Goal: Information Seeking & Learning: Learn about a topic

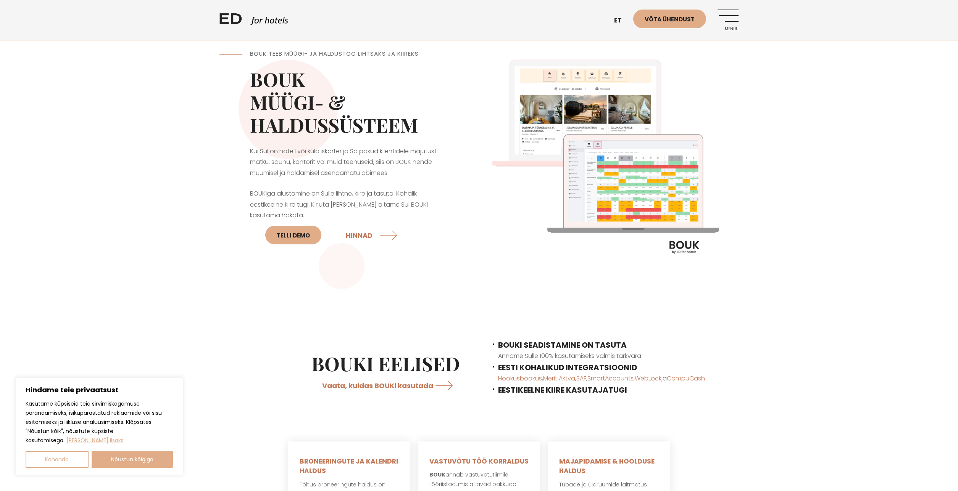
click at [683, 251] on img at bounding box center [608, 160] width 259 height 259
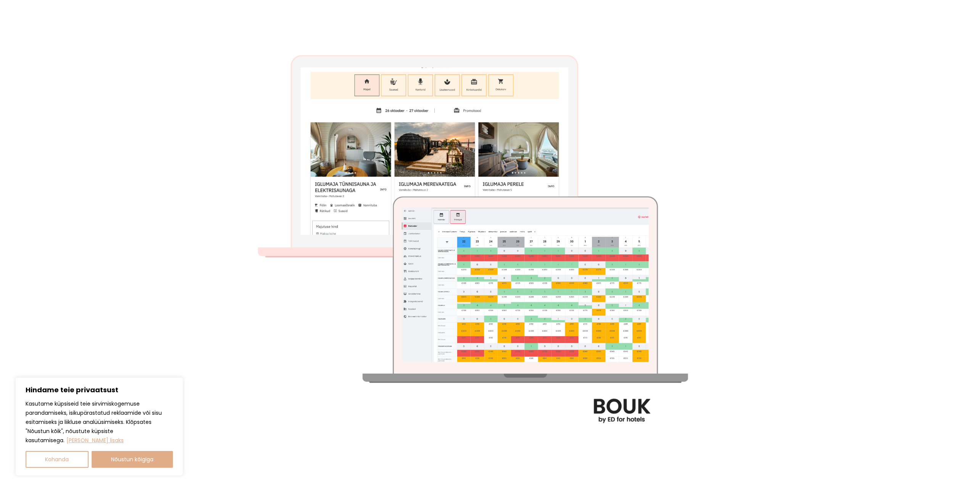
click at [621, 417] on img at bounding box center [478, 245] width 491 height 491
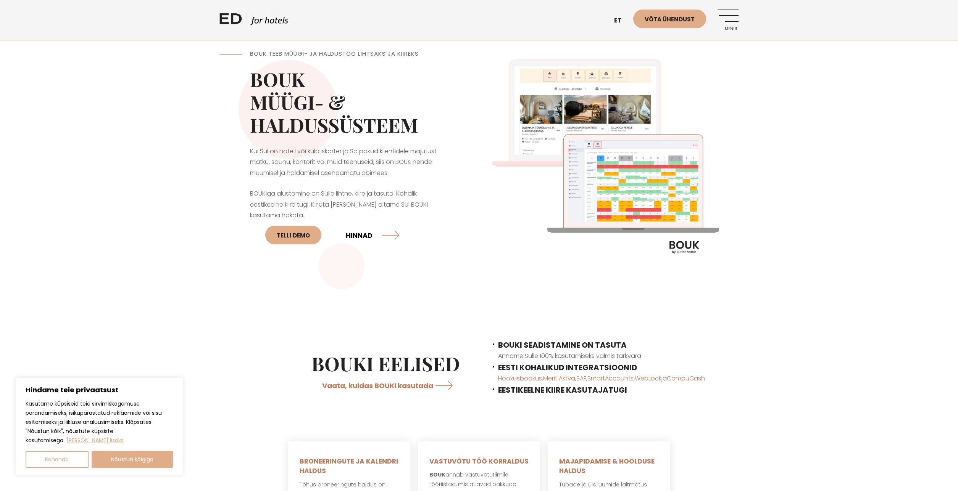
click at [346, 237] on link "HINNAD" at bounding box center [372, 235] width 53 height 20
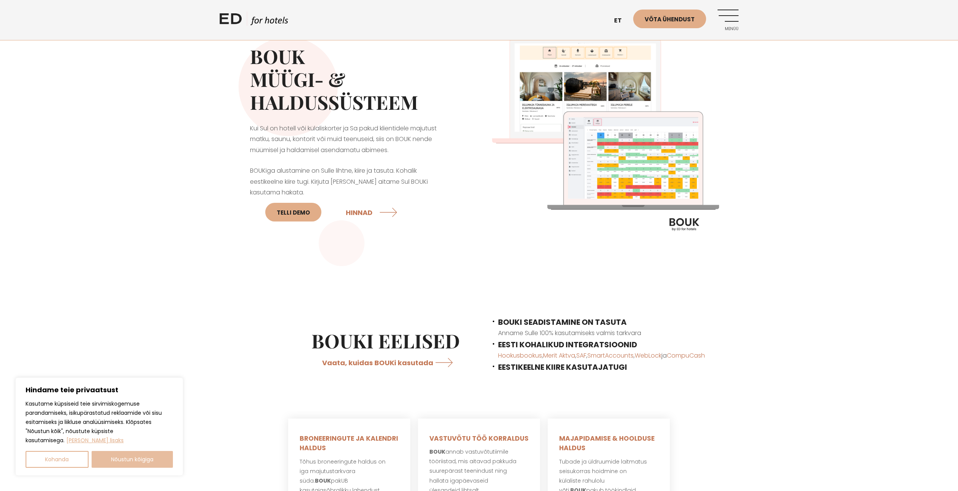
click at [122, 465] on button "Nõustun kõigiga" at bounding box center [133, 459] width 82 height 17
checkbox input "true"
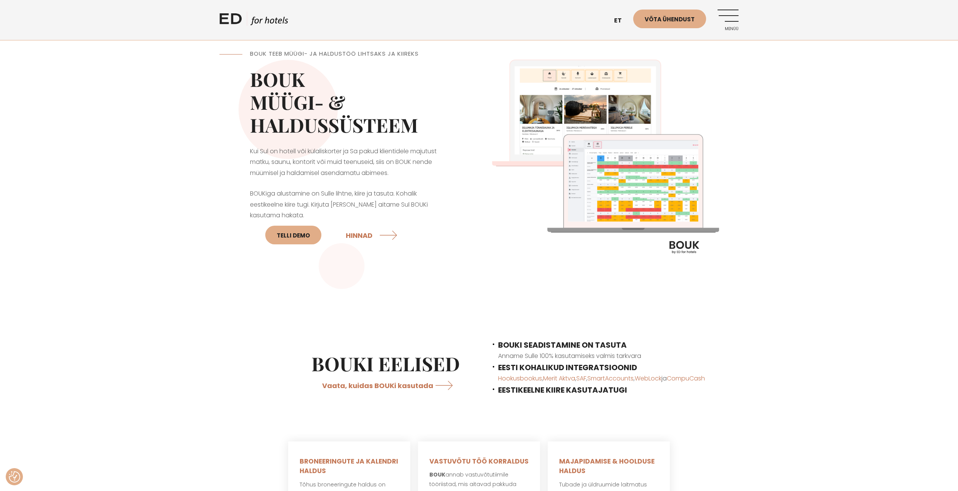
click at [732, 18] on link "Menüü" at bounding box center [727, 20] width 21 height 21
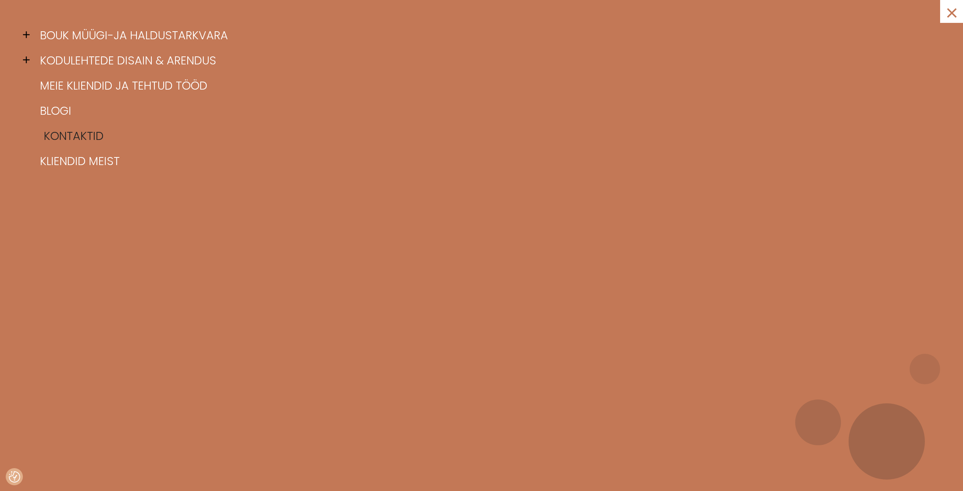
click at [73, 134] on link "Kontaktid" at bounding box center [491, 136] width 906 height 25
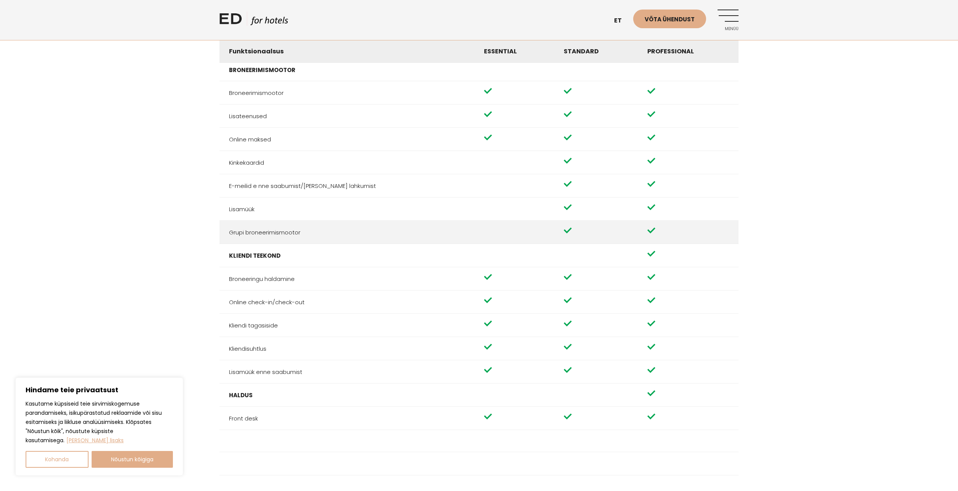
scroll to position [595, 0]
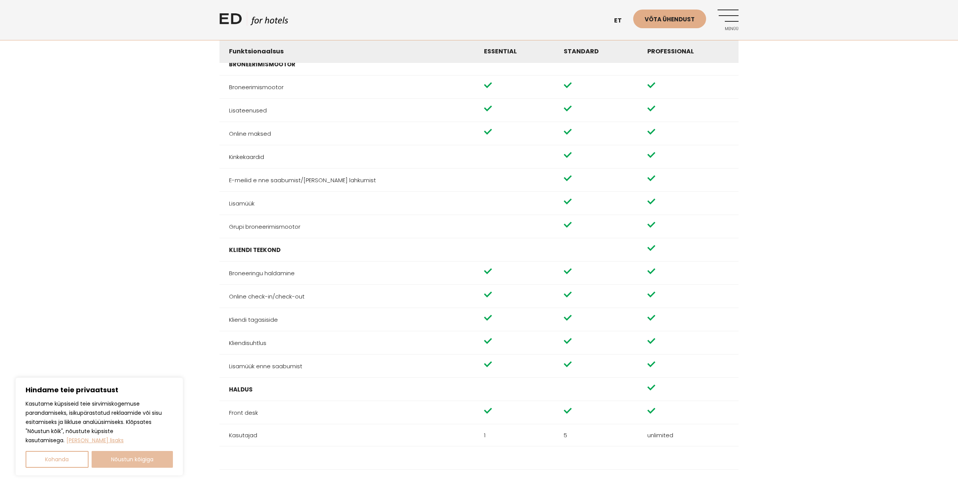
click at [151, 462] on button "Nõustun kõigiga" at bounding box center [133, 459] width 82 height 17
checkbox input "true"
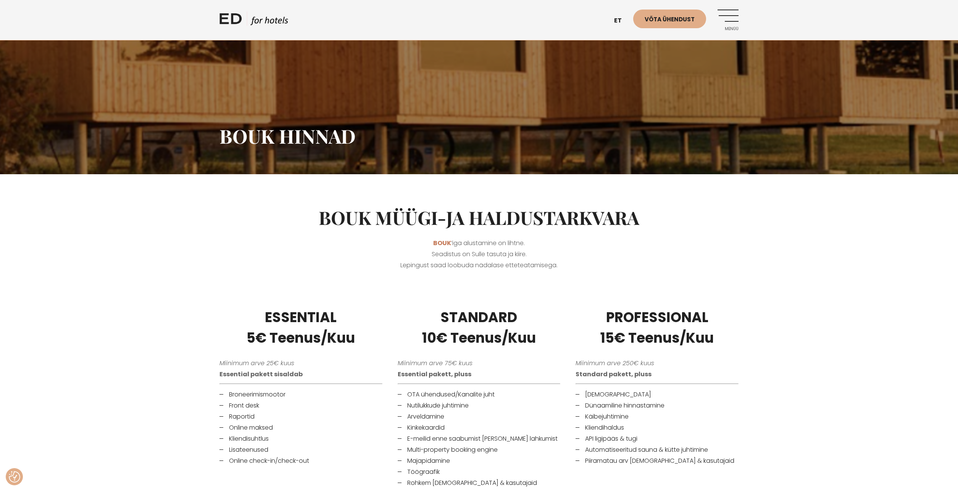
scroll to position [0, 0]
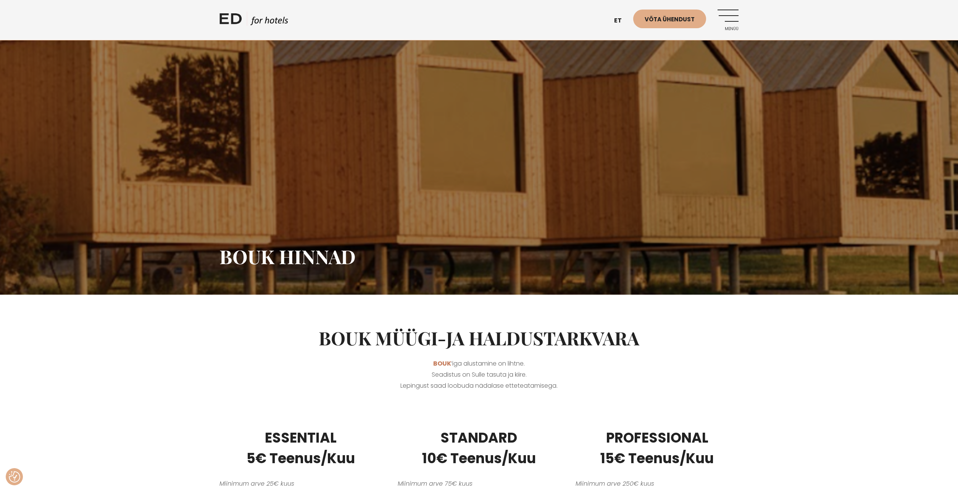
click at [731, 21] on link "Menüü" at bounding box center [727, 20] width 21 height 21
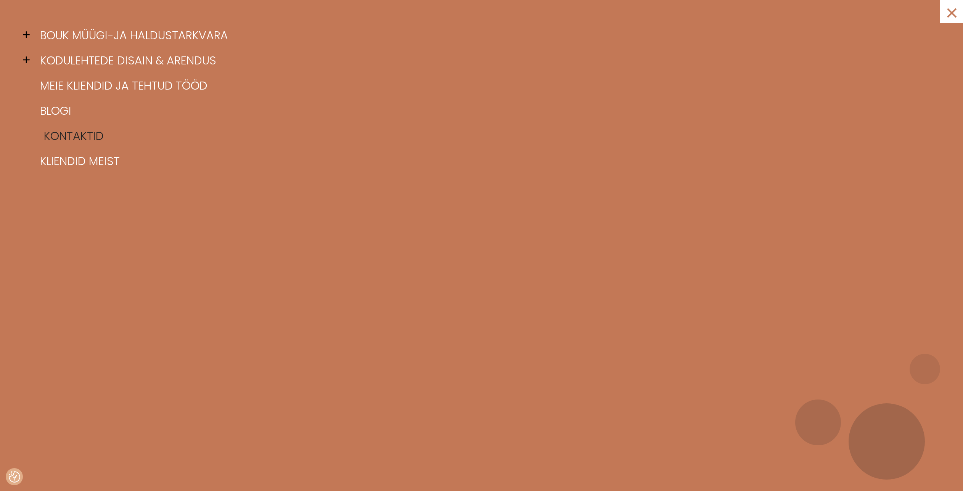
click at [46, 132] on link "Kontaktid" at bounding box center [491, 136] width 906 height 25
click at [950, 15] on link "×" at bounding box center [951, 11] width 23 height 23
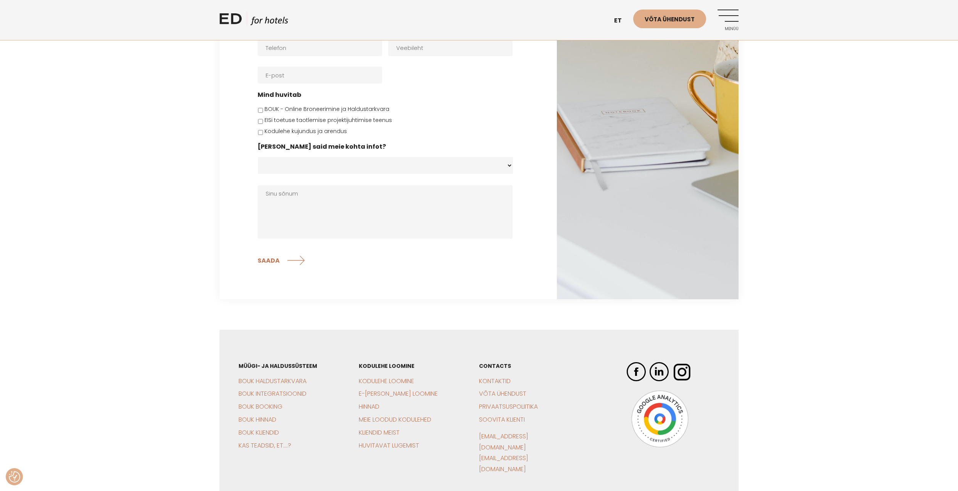
scroll to position [1376, 0]
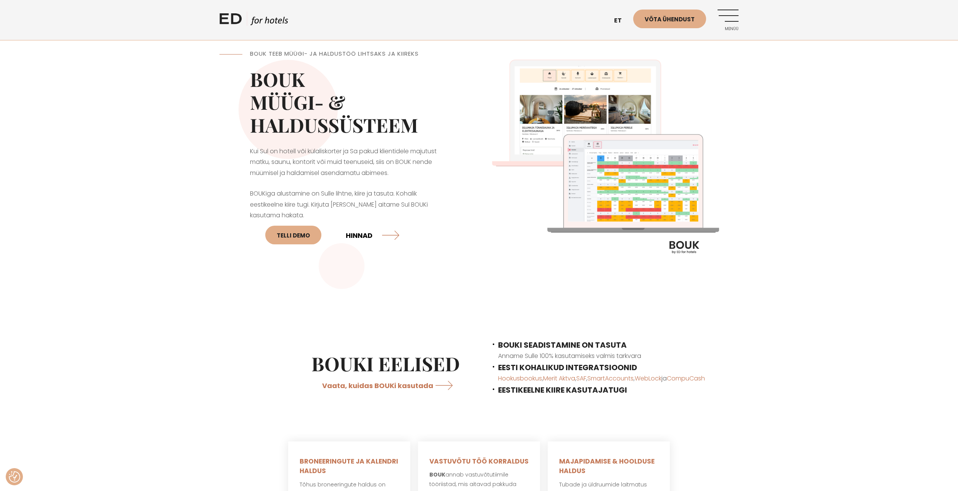
click at [349, 235] on link "HINNAD" at bounding box center [372, 235] width 53 height 20
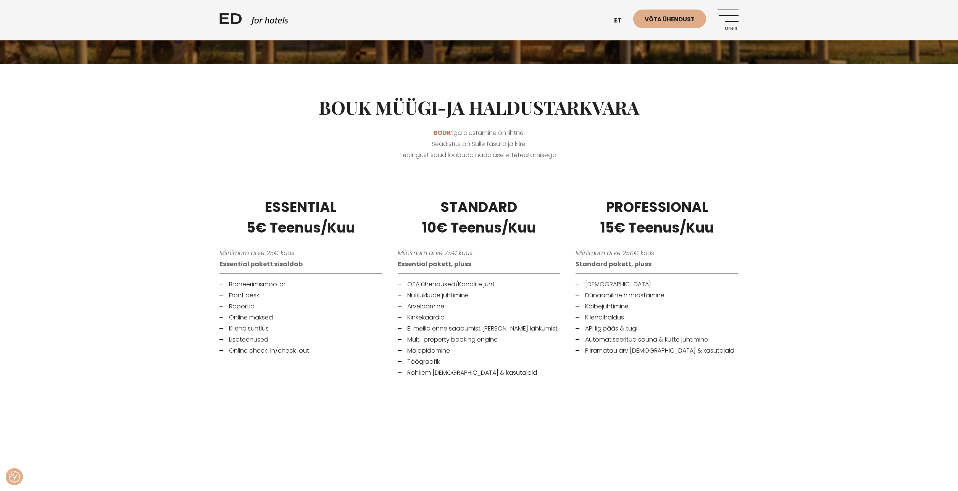
scroll to position [280, 0]
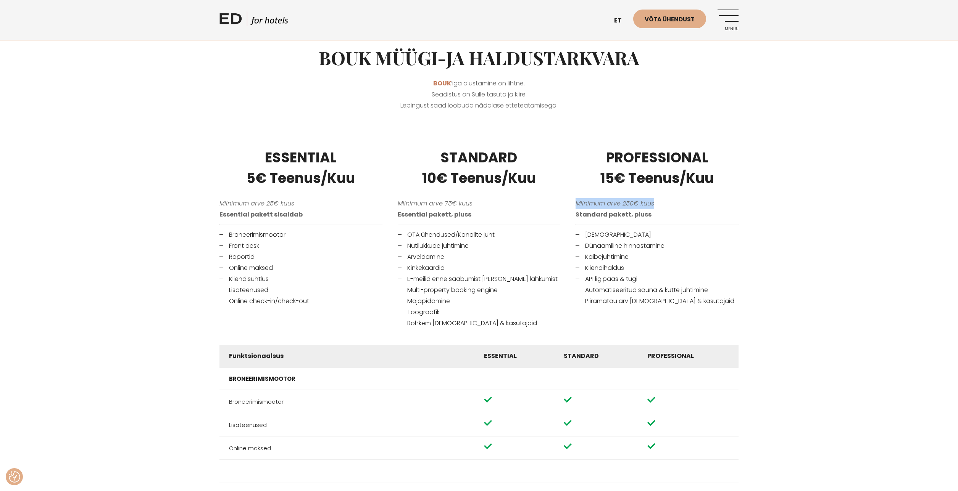
drag, startPoint x: 662, startPoint y: 203, endPoint x: 568, endPoint y: 204, distance: 94.2
click at [568, 204] on div "PROFESSIONAL 15€ Teenus/Kuu Miinimum arve 250€ kuus Standard pakett, pluss Raam…" at bounding box center [657, 238] width 178 height 200
click at [568, 195] on div "PROFESSIONAL 15€ Teenus/Kuu Miinimum arve 250€ kuus Standard pakett, pluss Raam…" at bounding box center [657, 238] width 178 height 200
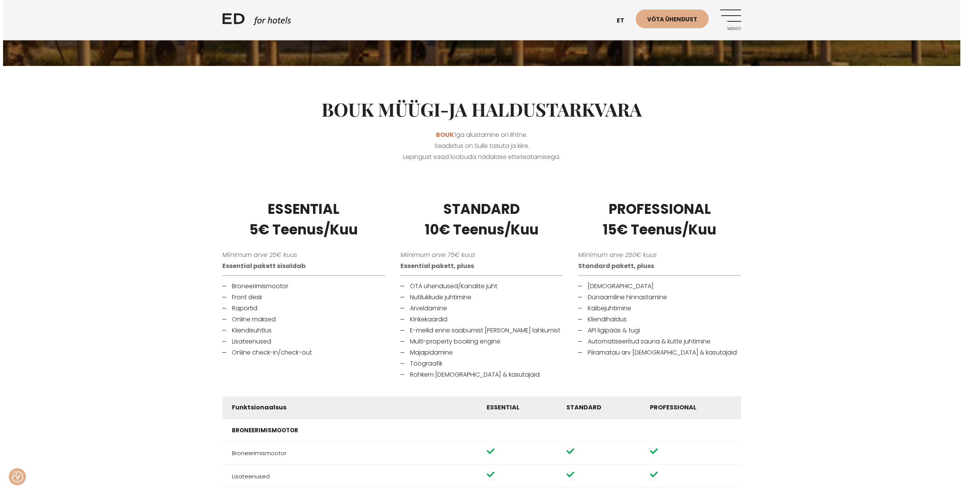
scroll to position [0, 0]
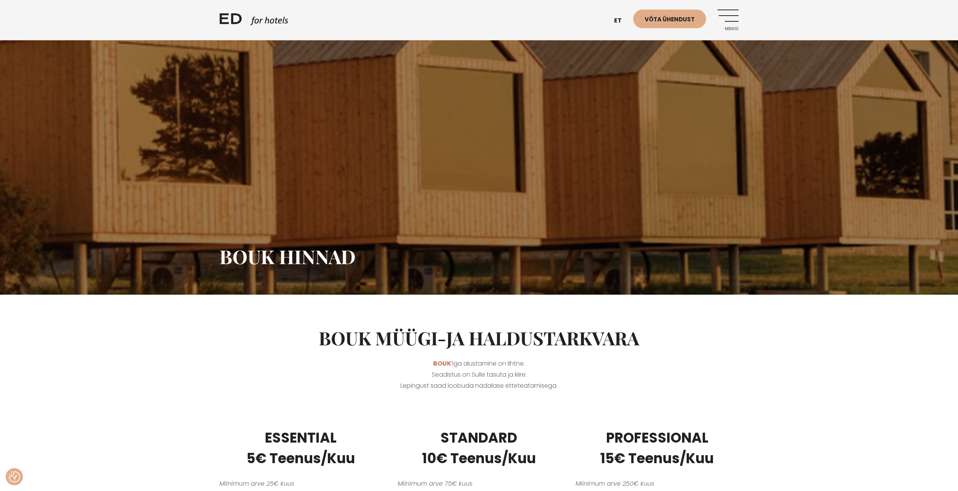
click at [723, 12] on link "Menüü" at bounding box center [727, 20] width 21 height 21
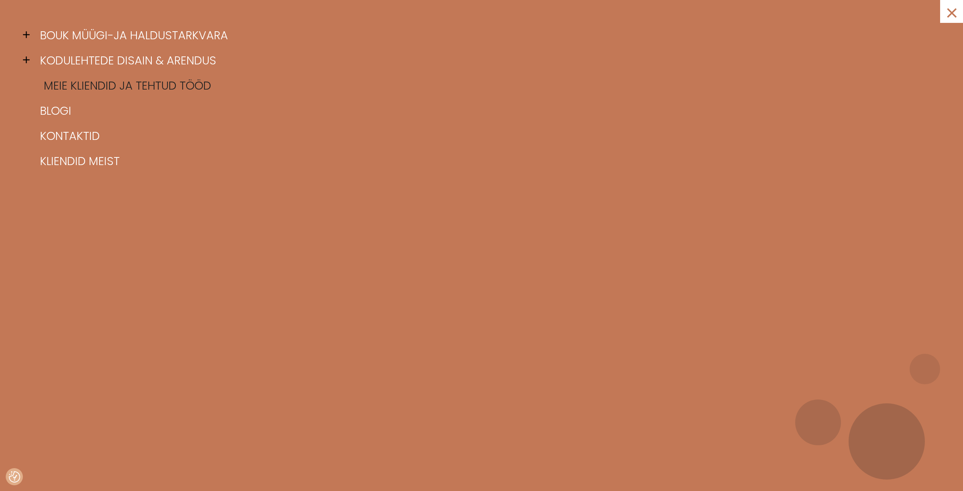
click at [84, 87] on link "Meie kliendid ja tehtud tööd" at bounding box center [491, 85] width 906 height 25
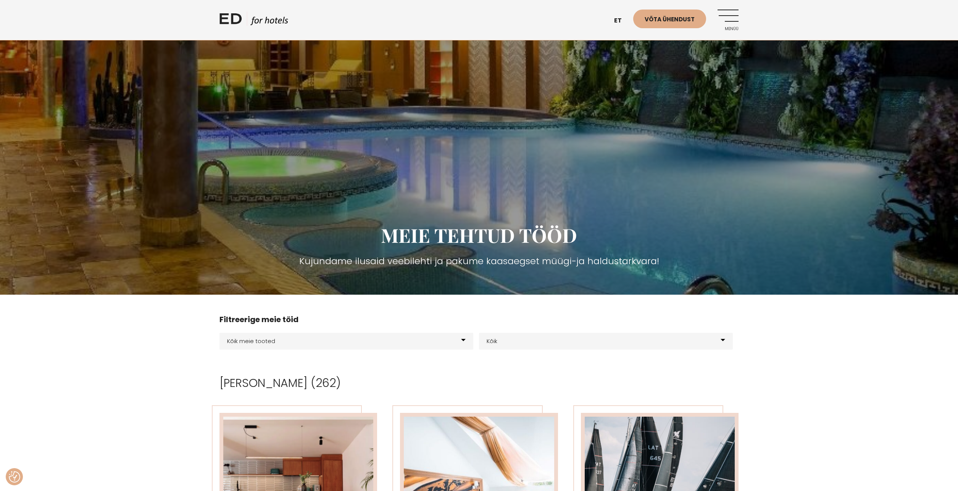
click at [719, 18] on link "Menüü" at bounding box center [727, 20] width 21 height 21
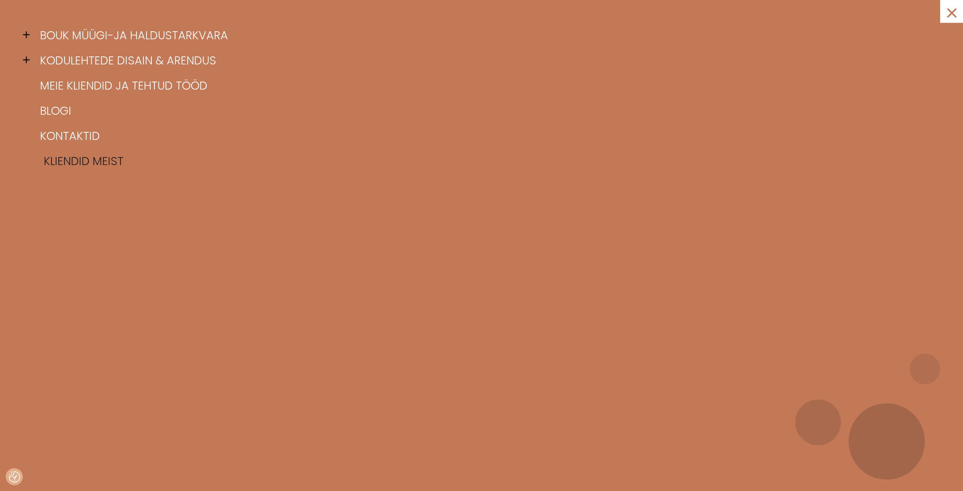
click at [59, 164] on link "Kliendid meist" at bounding box center [491, 161] width 906 height 25
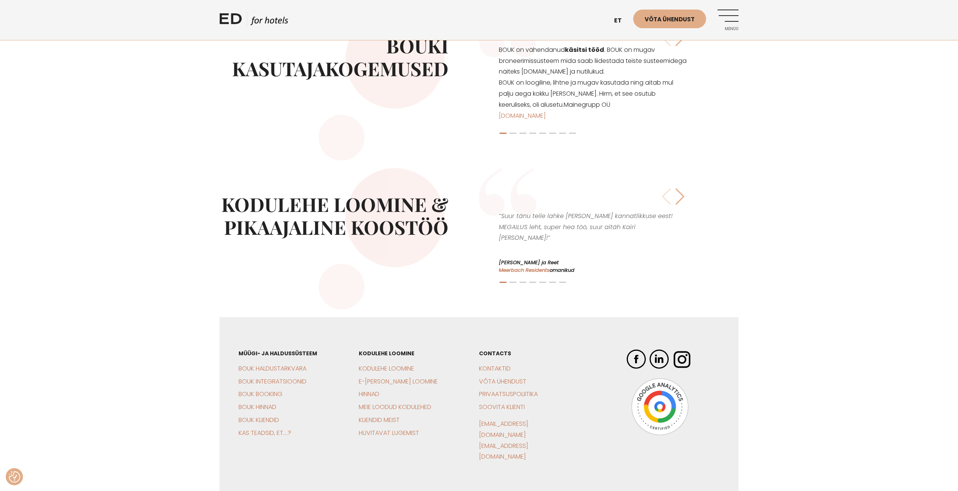
scroll to position [364, 0]
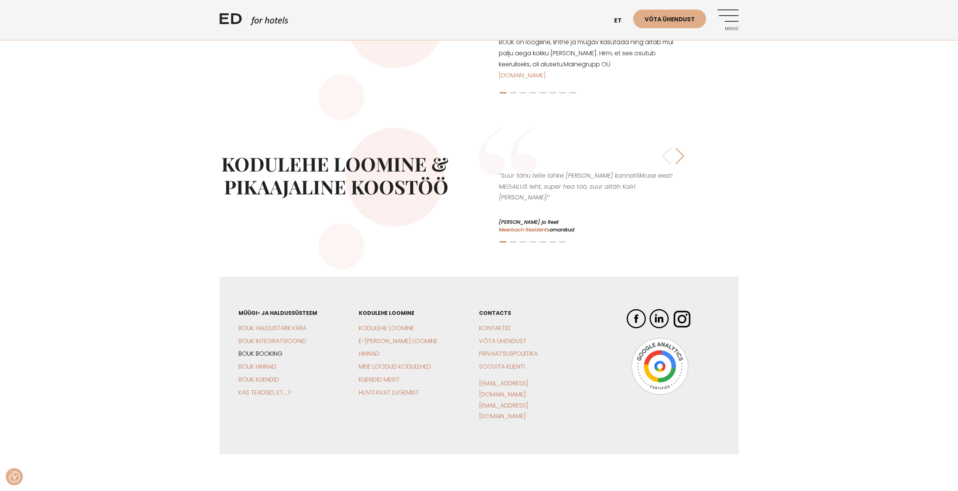
click at [274, 354] on link "BOUK Booking" at bounding box center [260, 353] width 44 height 9
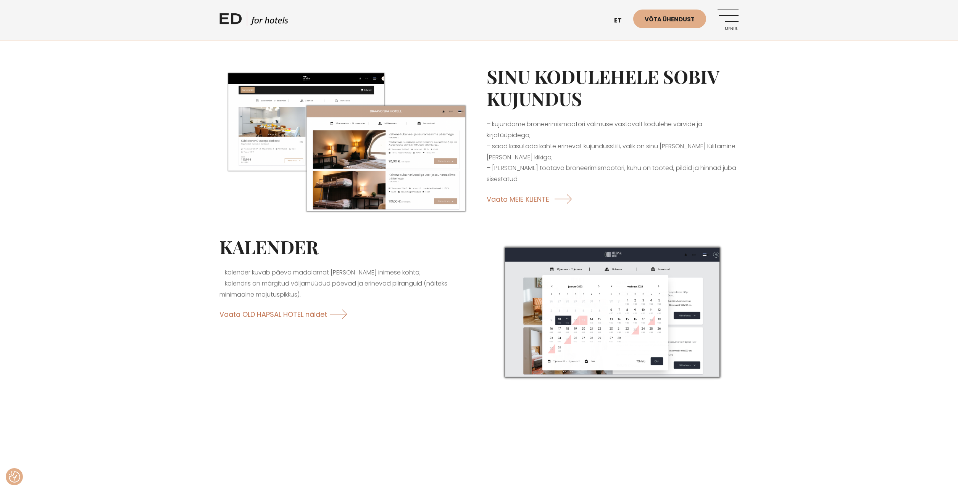
scroll to position [441, 0]
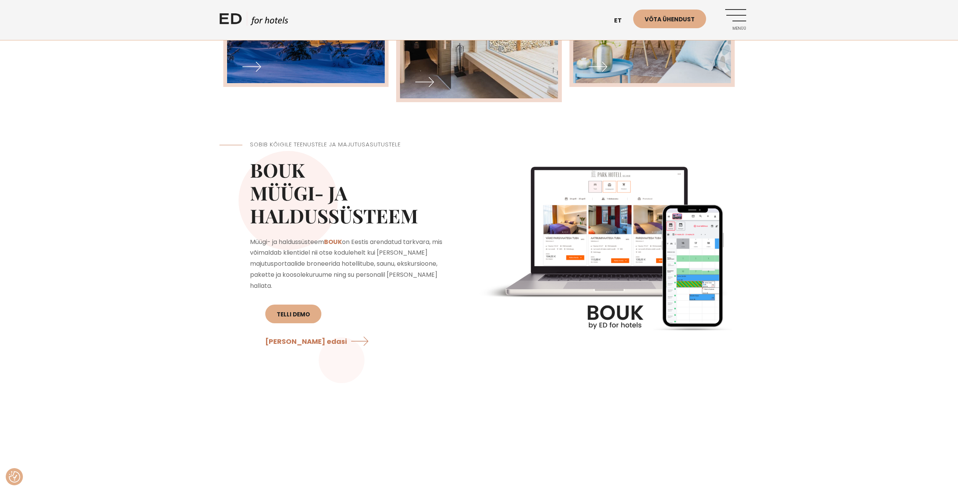
scroll to position [715, 0]
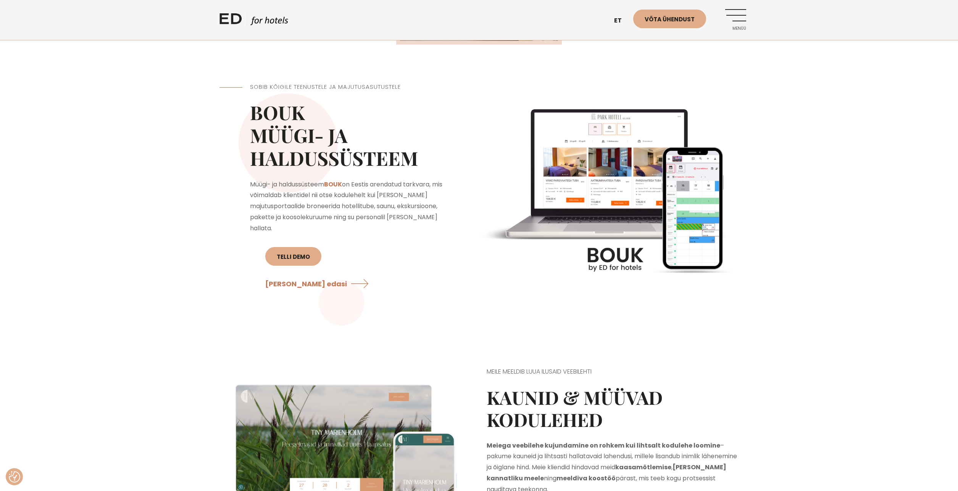
click at [619, 288] on img at bounding box center [608, 194] width 259 height 259
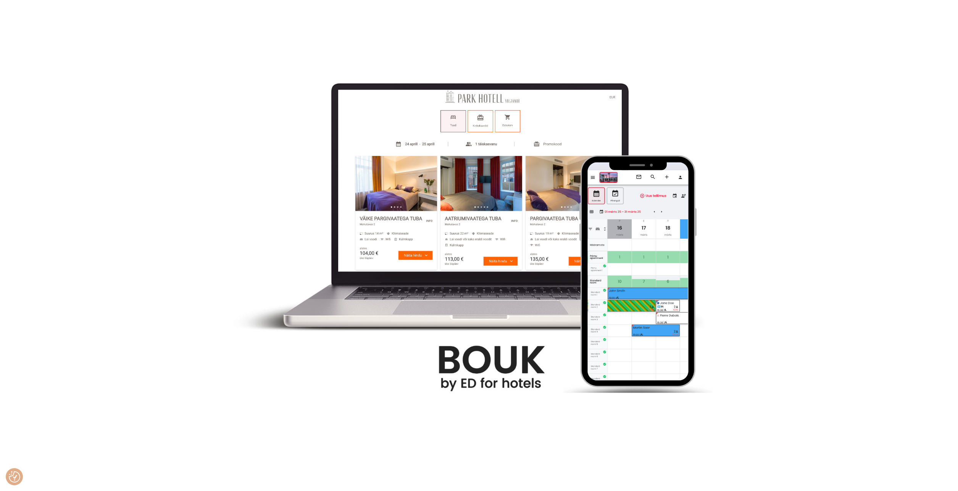
click at [522, 329] on img at bounding box center [478, 245] width 491 height 491
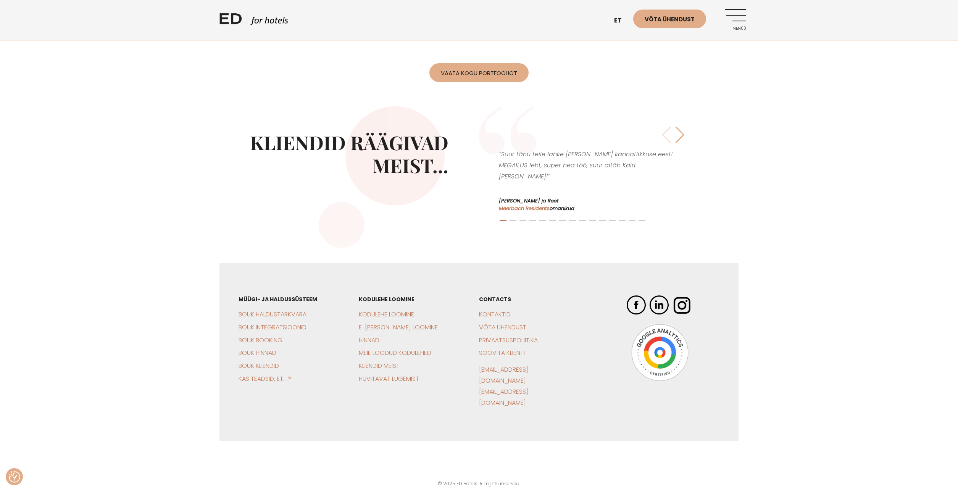
scroll to position [1802, 0]
